Goal: Information Seeking & Learning: Learn about a topic

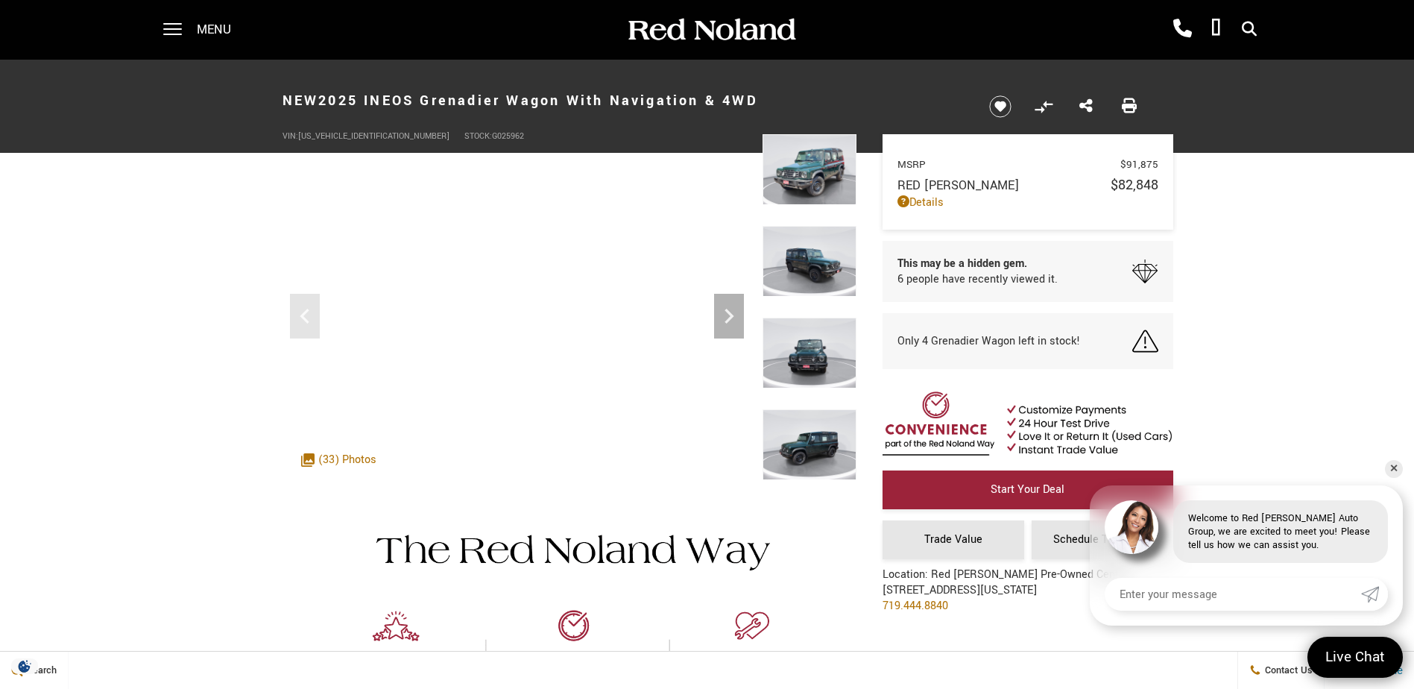
click at [805, 184] on img at bounding box center [810, 169] width 94 height 71
click at [729, 319] on icon "Next" at bounding box center [729, 316] width 9 height 15
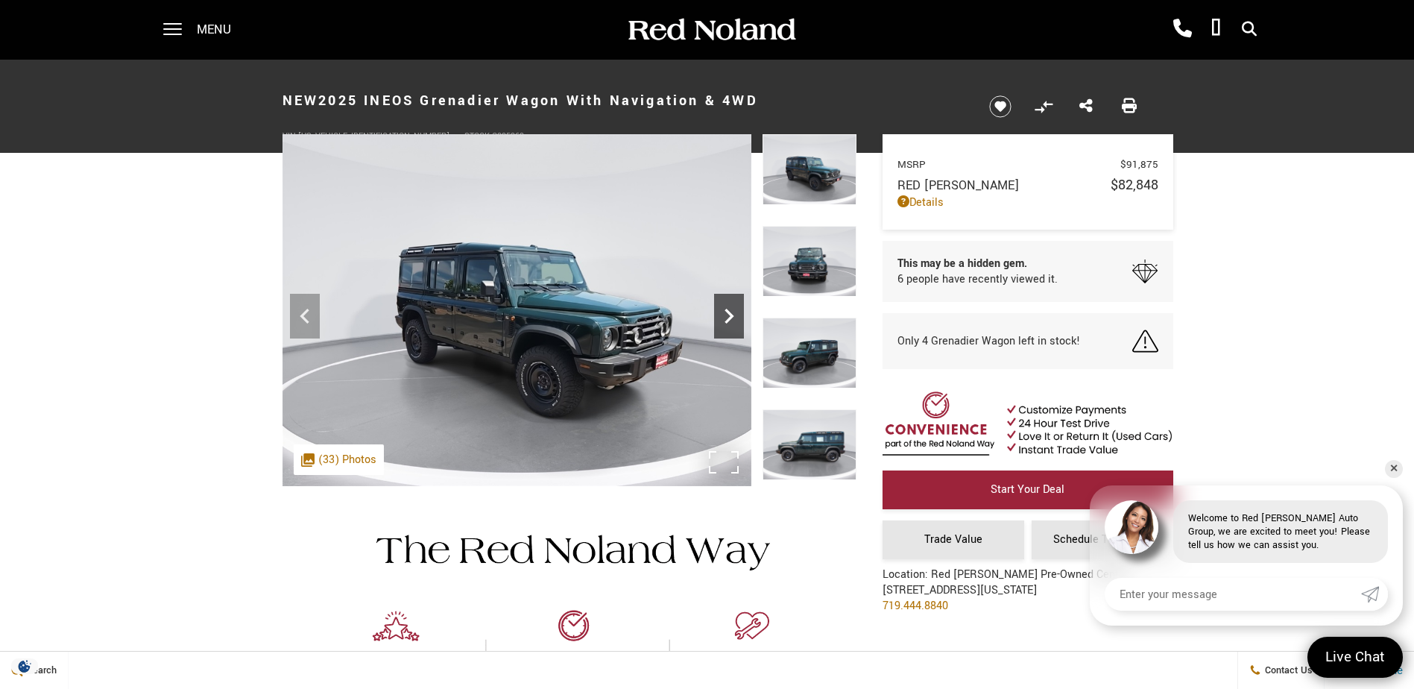
click at [729, 319] on icon "Next" at bounding box center [729, 316] width 9 height 15
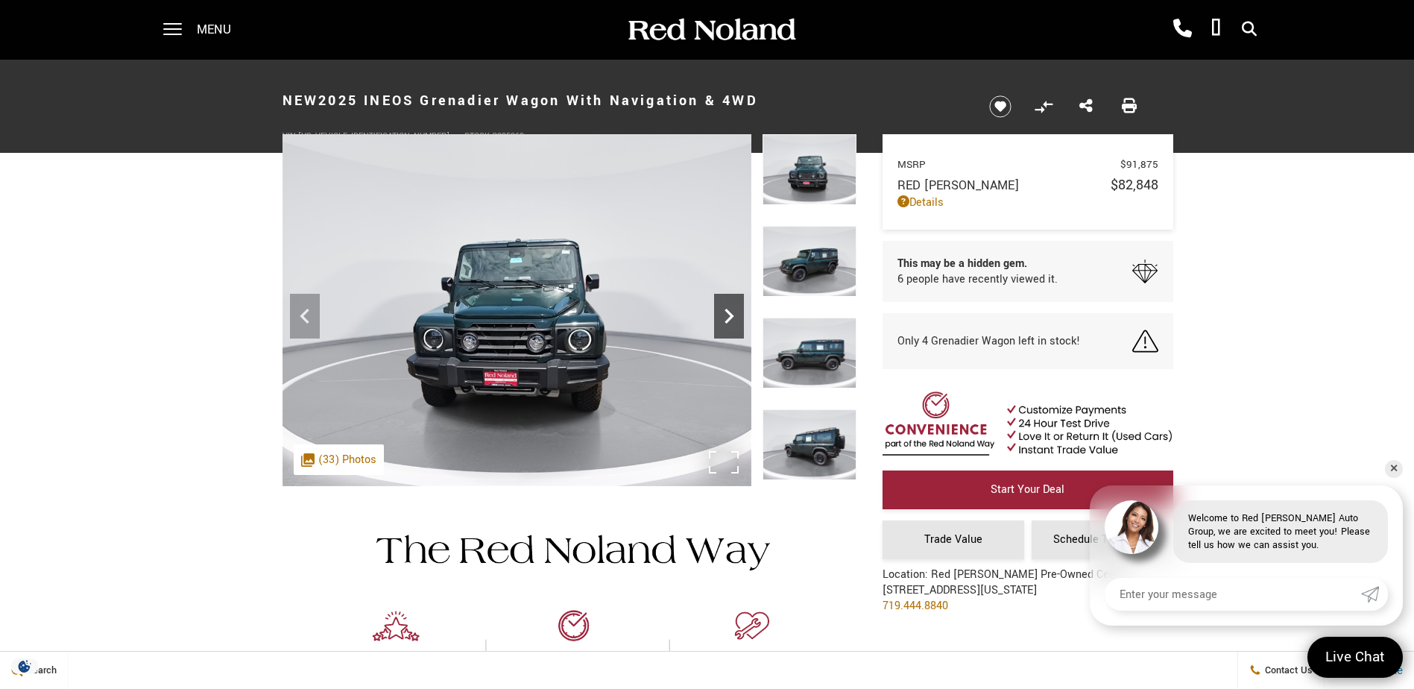
click at [729, 319] on icon "Next" at bounding box center [729, 316] width 9 height 15
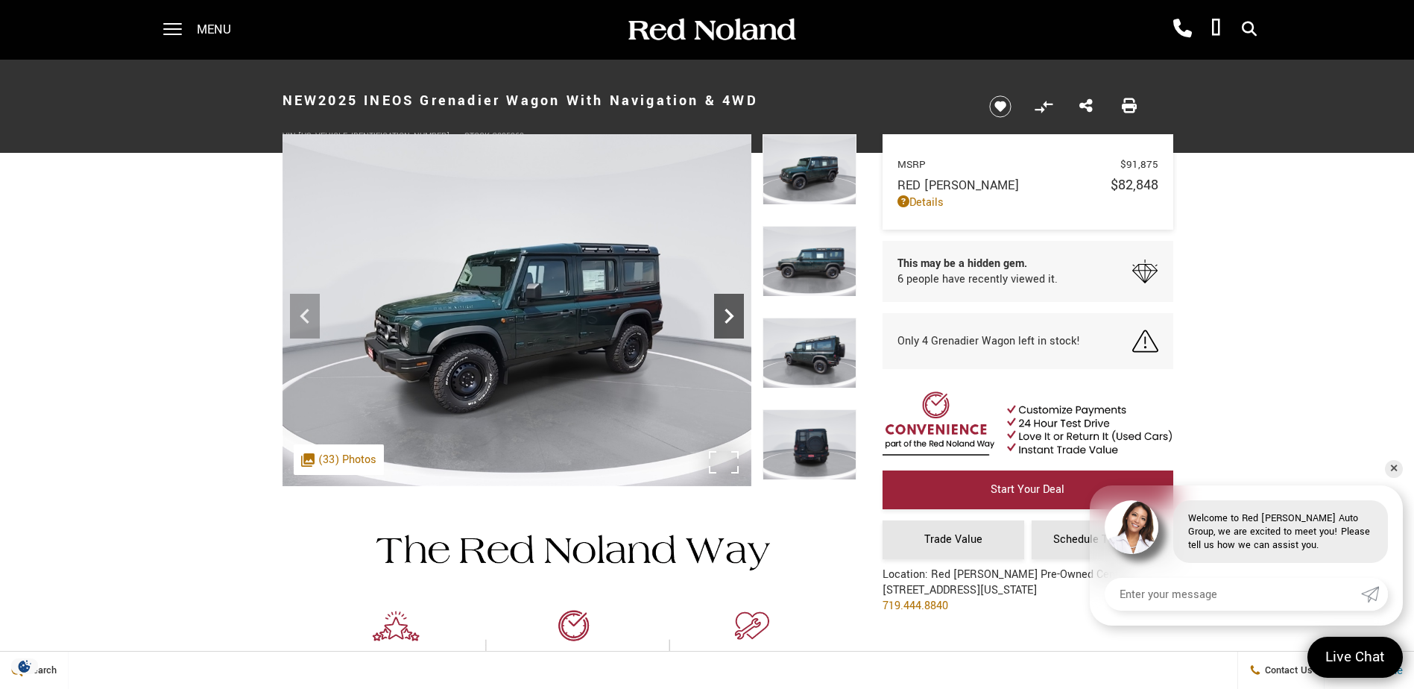
click at [729, 319] on icon "Next" at bounding box center [729, 316] width 9 height 15
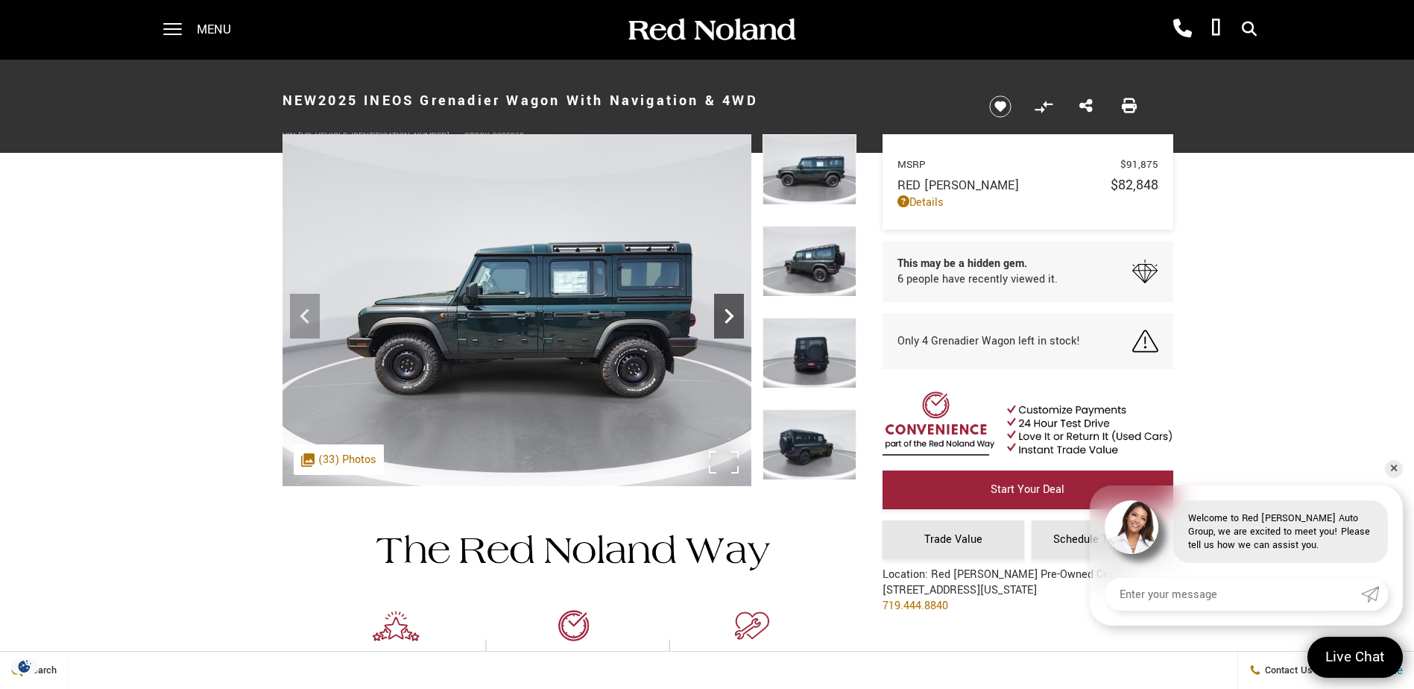
click at [729, 319] on icon "Next" at bounding box center [729, 316] width 9 height 15
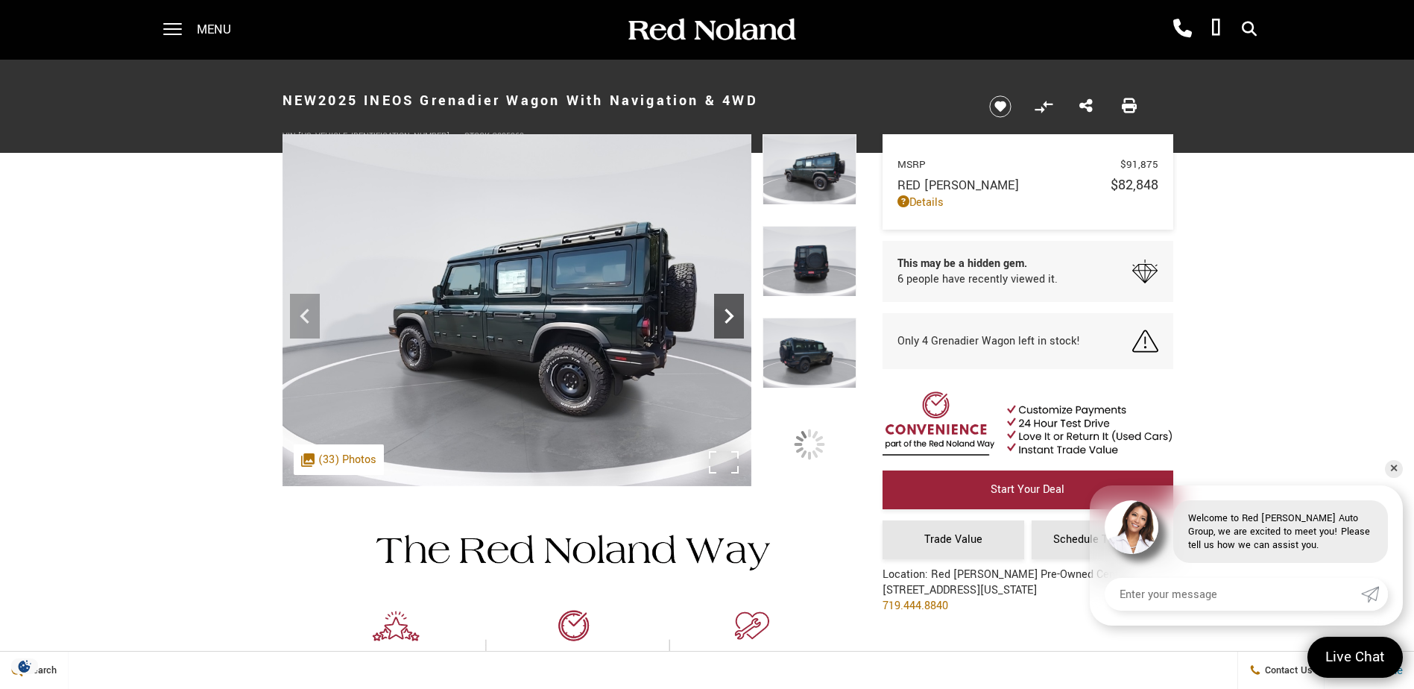
click at [729, 319] on icon "Next" at bounding box center [729, 316] width 9 height 15
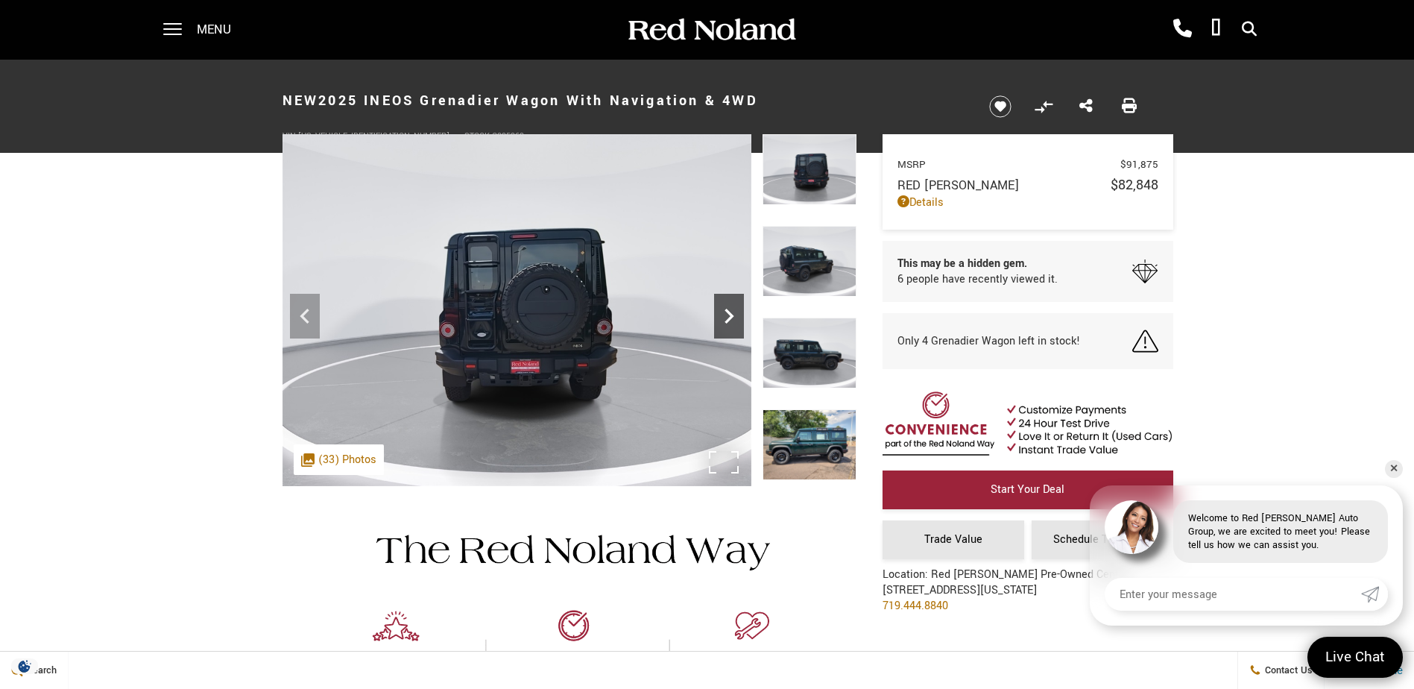
click at [729, 319] on icon "Next" at bounding box center [729, 316] width 9 height 15
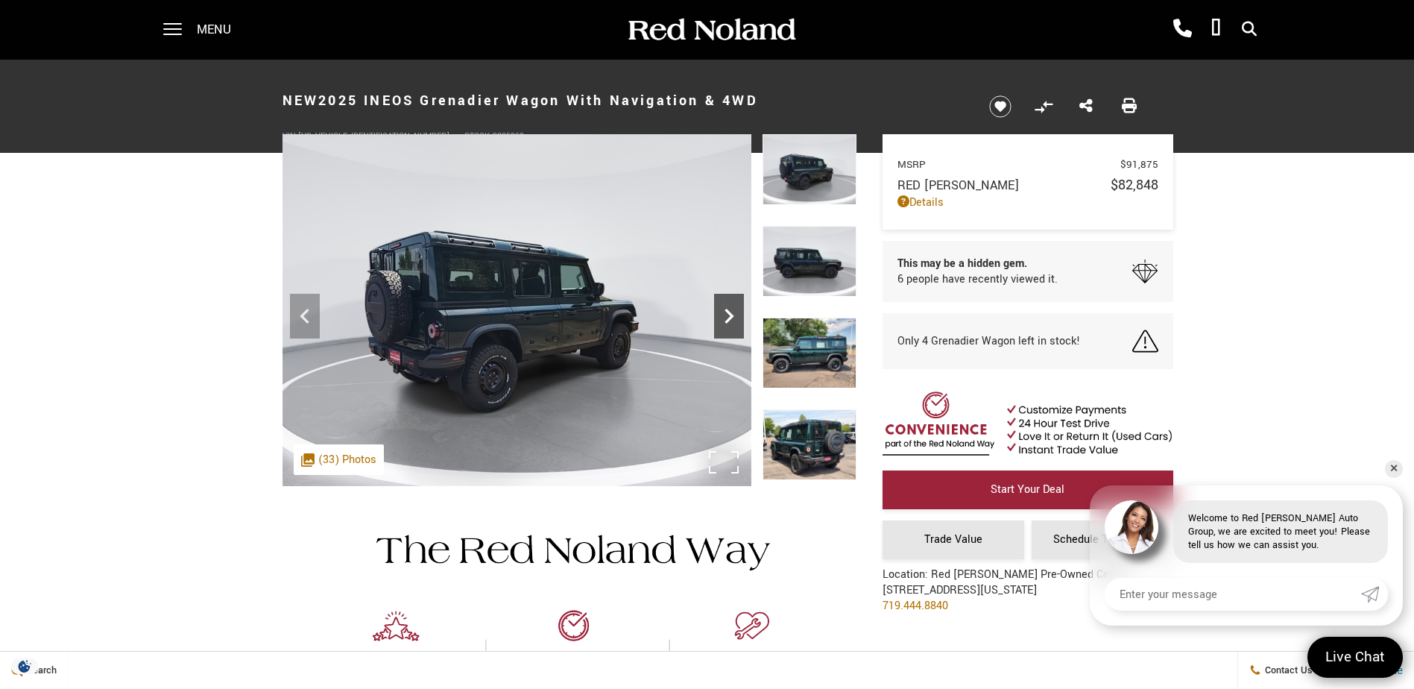
click at [729, 319] on icon "Next" at bounding box center [729, 316] width 9 height 15
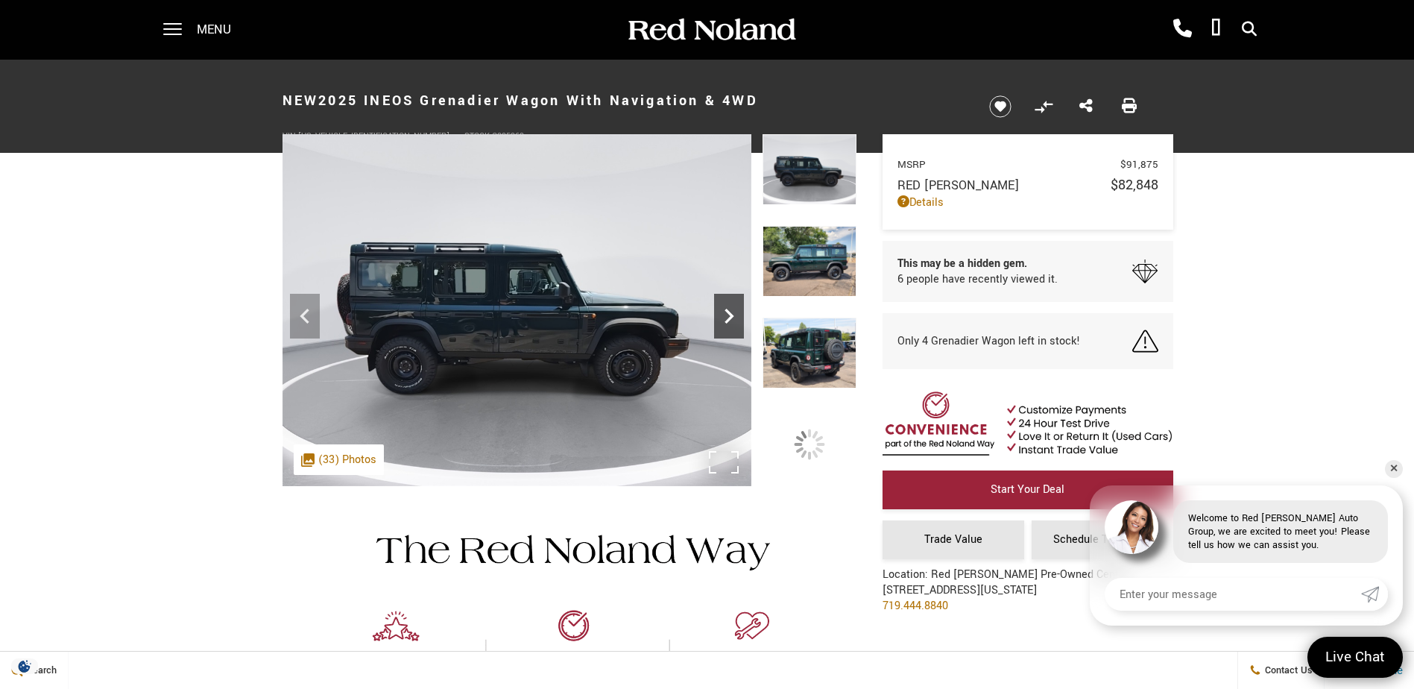
click at [729, 319] on icon "Next" at bounding box center [729, 316] width 9 height 15
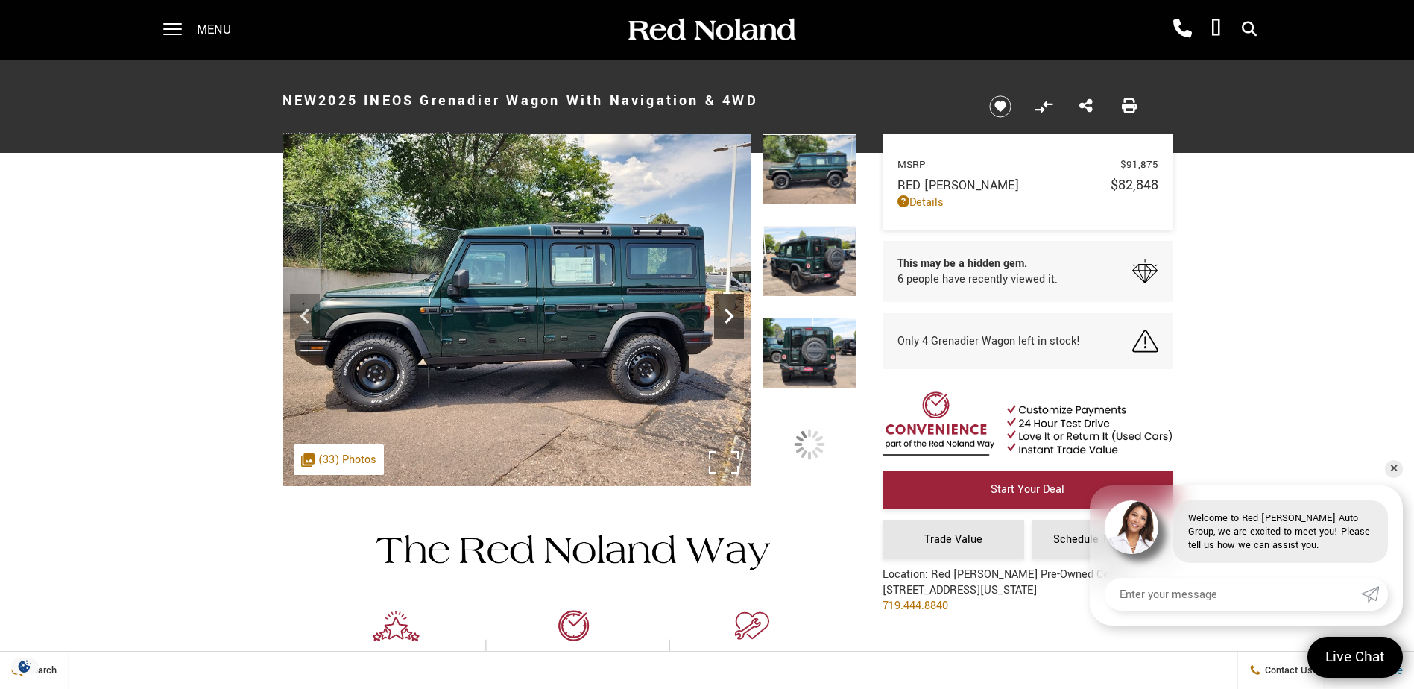
click at [729, 319] on icon "Next" at bounding box center [729, 316] width 9 height 15
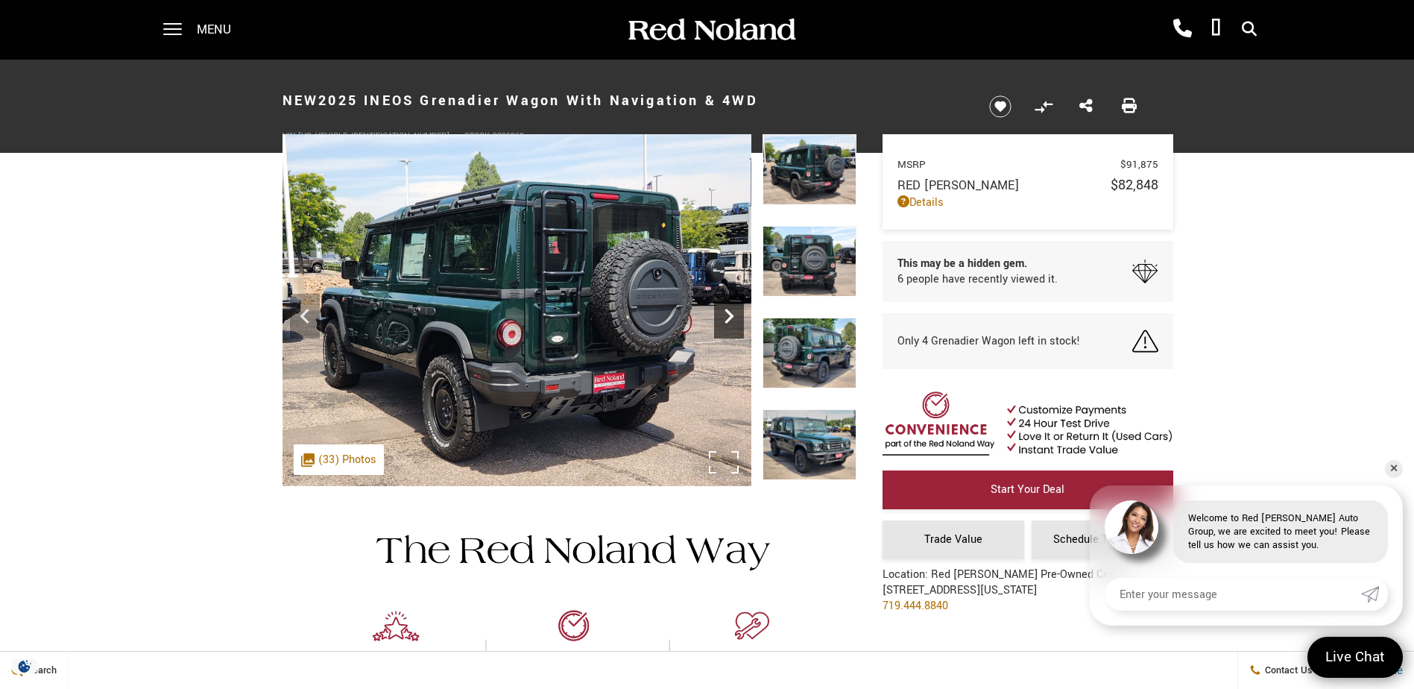
click at [729, 319] on icon "Next" at bounding box center [729, 316] width 9 height 15
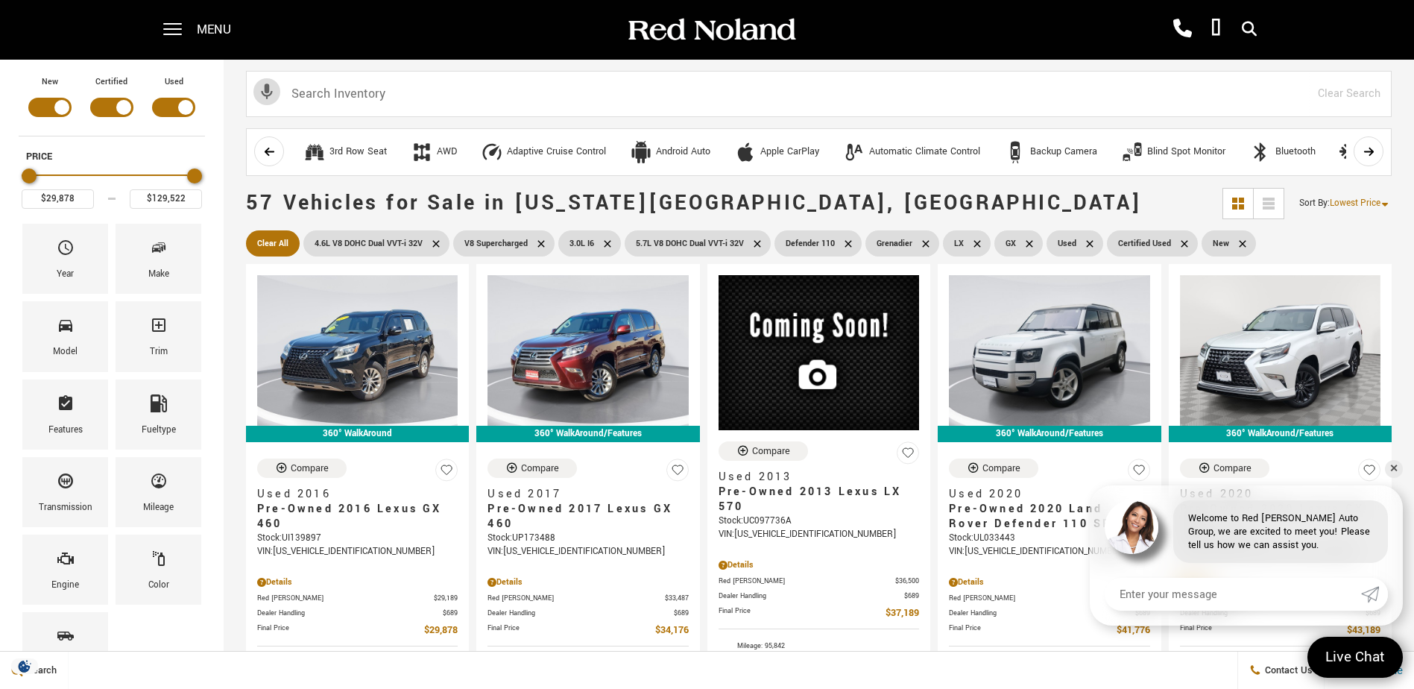
click at [55, 101] on div "Filter by Vehicle Type" at bounding box center [49, 107] width 43 height 19
type input "$92,688"
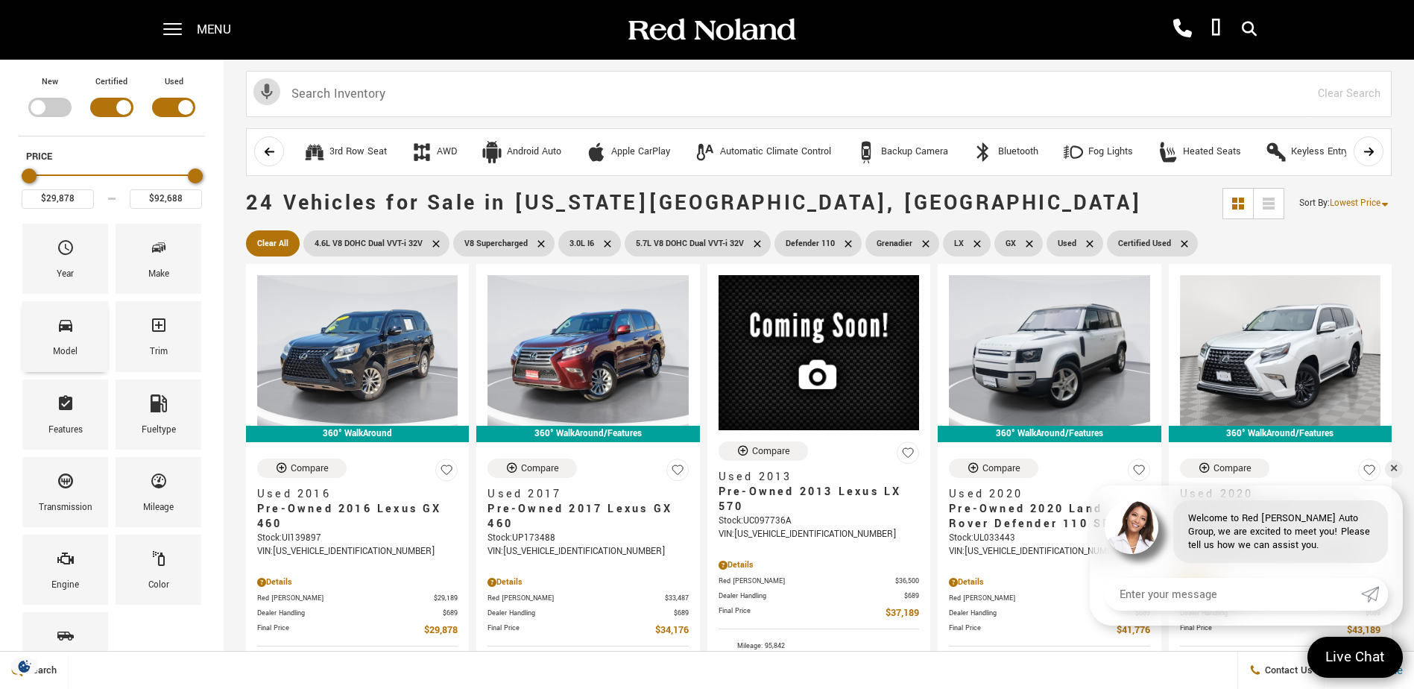
click at [75, 340] on div "Model" at bounding box center [65, 336] width 86 height 70
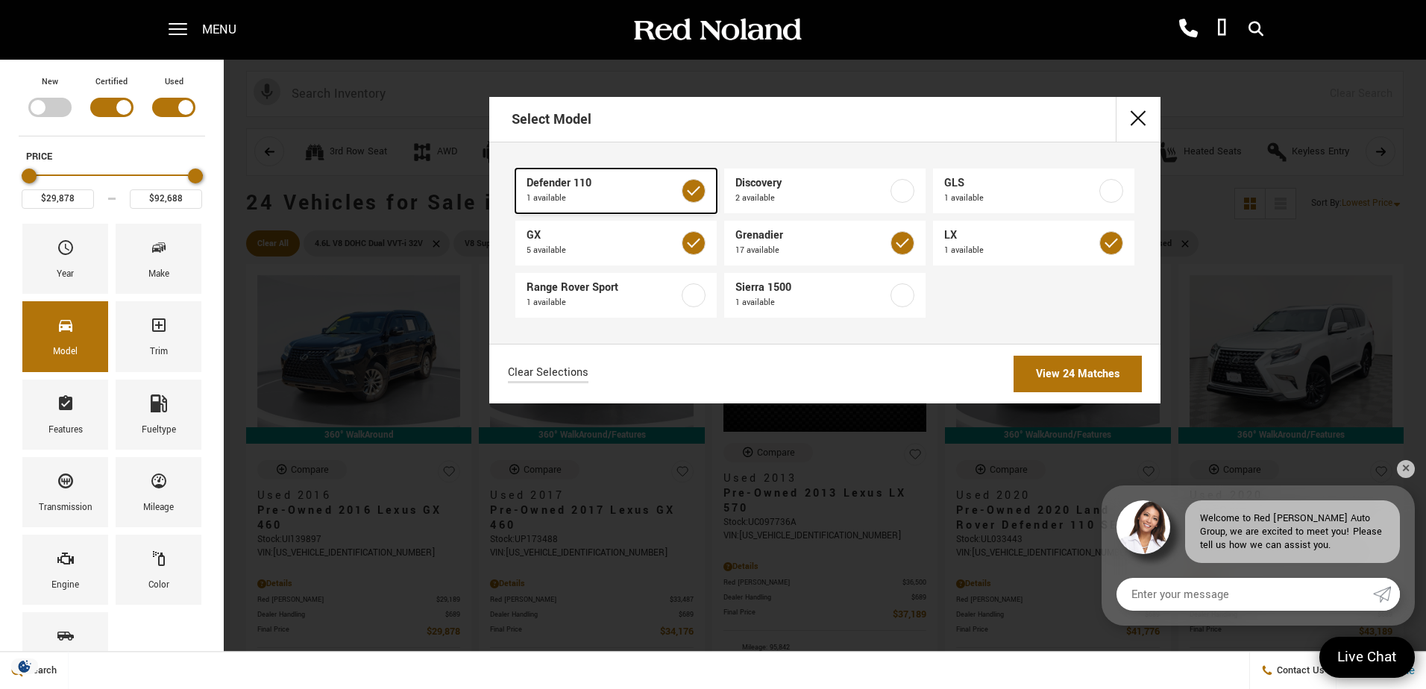
click at [693, 197] on label at bounding box center [694, 191] width 24 height 24
checkbox input "false"
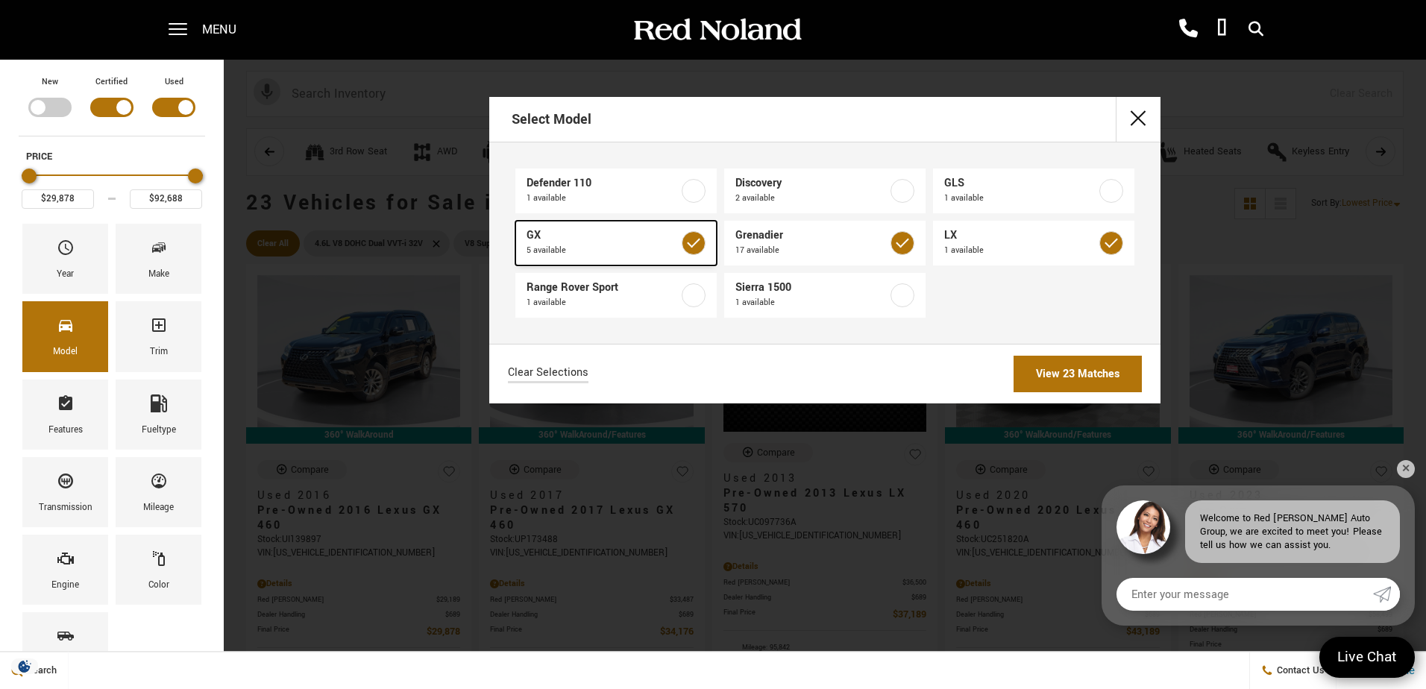
click at [694, 248] on label at bounding box center [694, 243] width 24 height 24
type input "$37,189"
checkbox input "false"
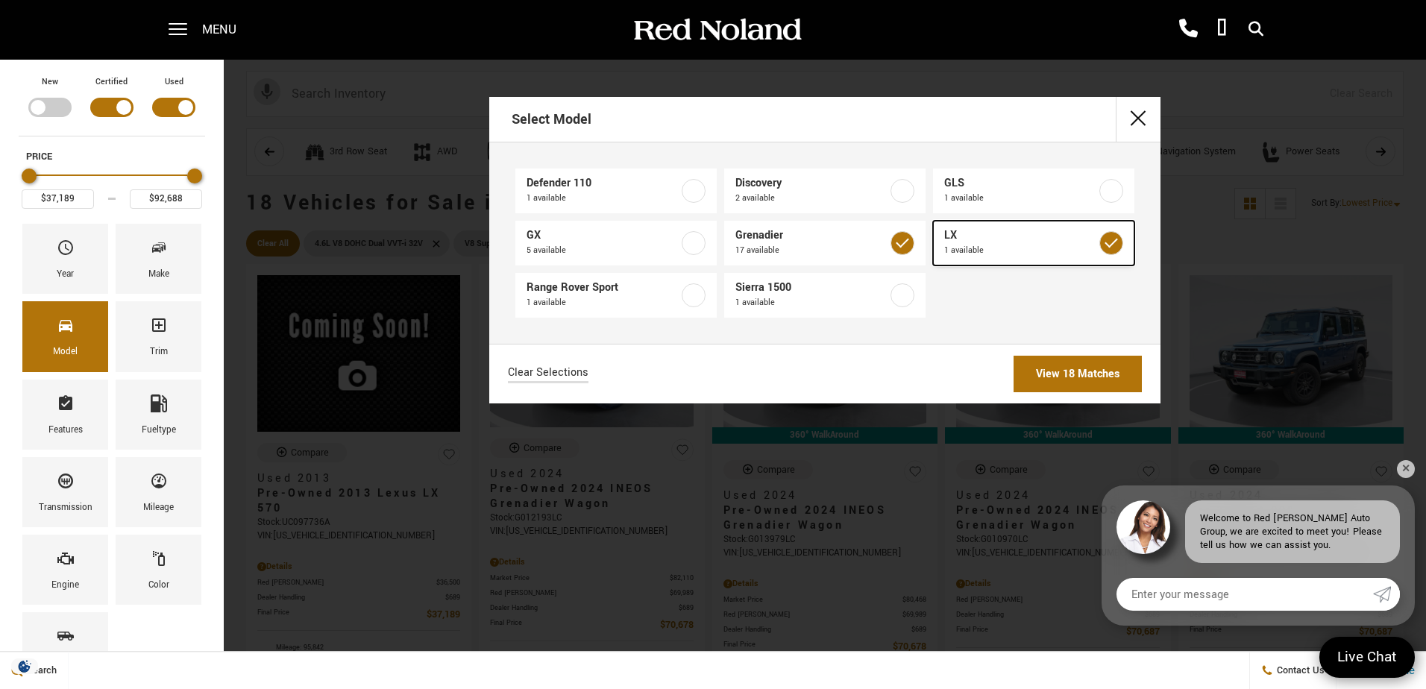
click at [1112, 244] on label at bounding box center [1111, 243] width 24 height 24
type input "$70,678"
checkbox input "false"
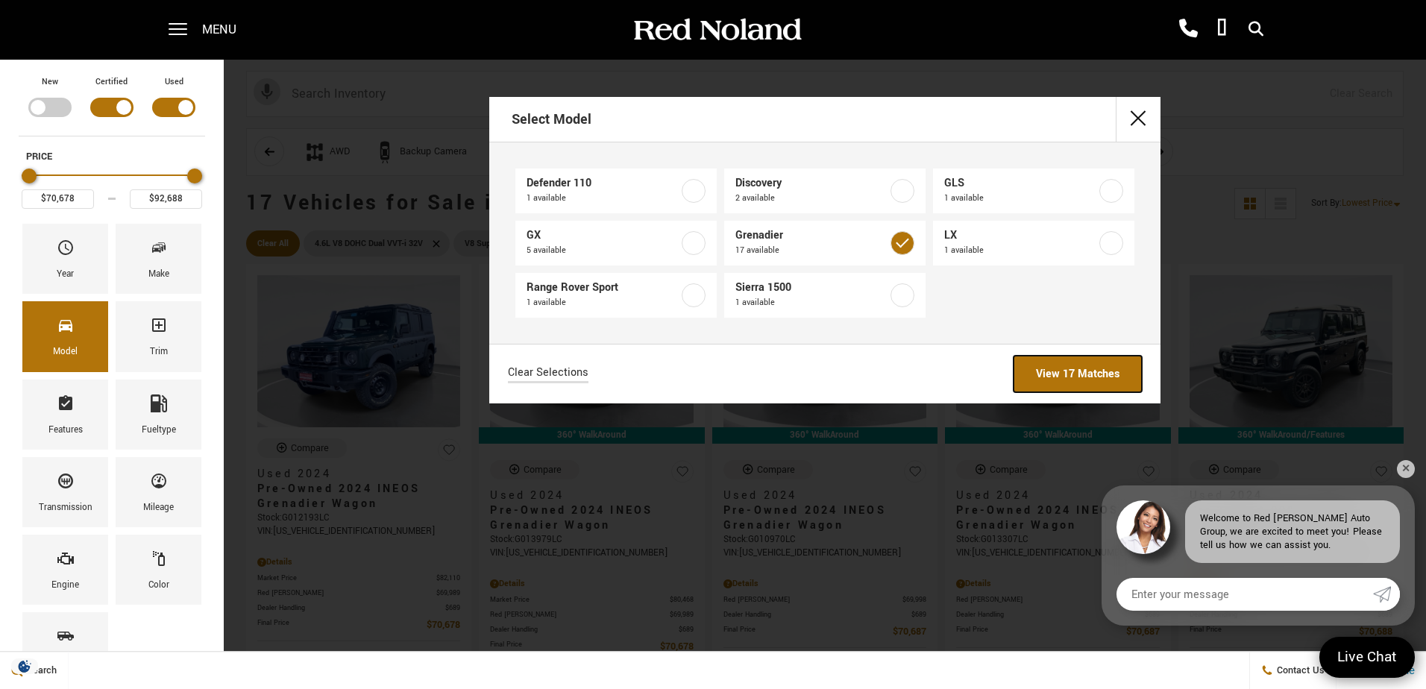
click at [1080, 372] on link "View 17 Matches" at bounding box center [1077, 374] width 128 height 37
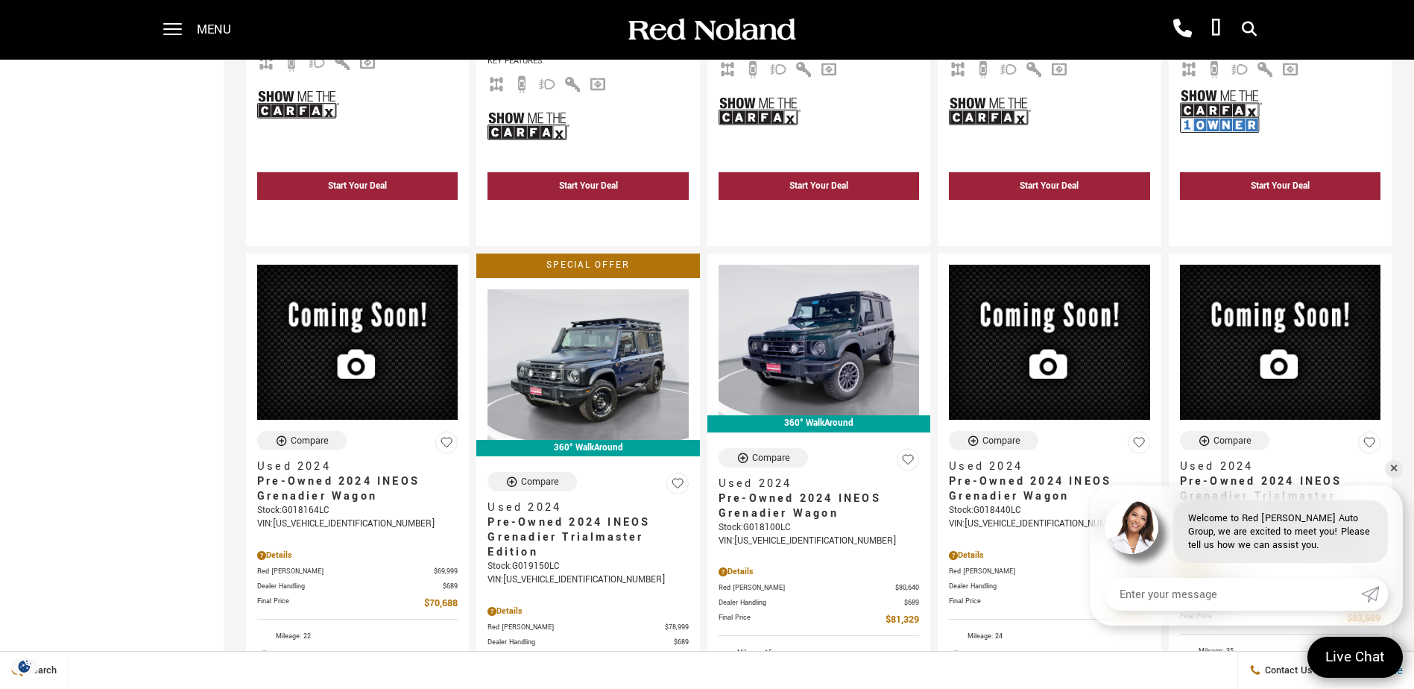
scroll to position [796, 0]
